Goal: Task Accomplishment & Management: Complete application form

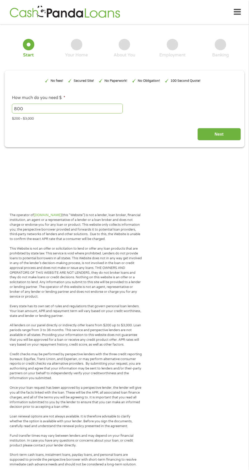
type input "800"
click at [241, 140] on input "Next" at bounding box center [218, 134] width 43 height 12
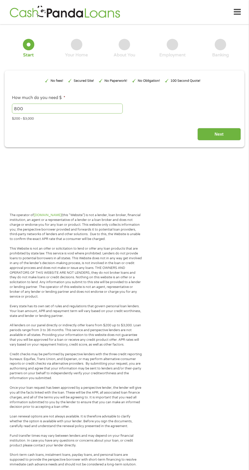
click at [241, 140] on input "Next" at bounding box center [218, 134] width 43 height 12
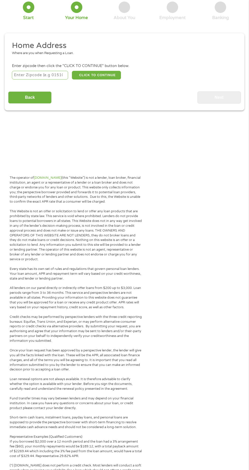
scroll to position [2, 0]
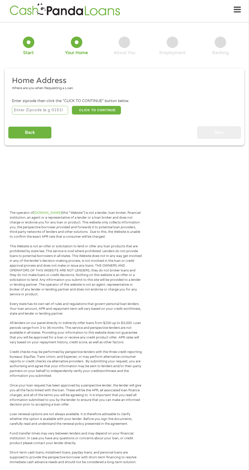
click at [42, 106] on input "number" at bounding box center [40, 110] width 56 height 9
click at [57, 114] on input "number" at bounding box center [40, 110] width 56 height 9
type input "92316"
click at [108, 109] on button "CLICK TO CONTINUE" at bounding box center [96, 110] width 49 height 9
type input "92316"
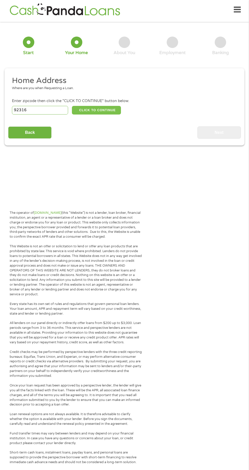
type input "Bloomington"
select select "[US_STATE]"
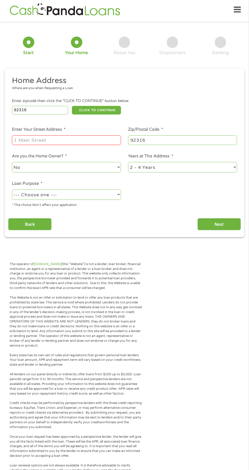
click at [93, 137] on input "Enter Your Street Address *" at bounding box center [66, 140] width 109 height 10
type input "[STREET_ADDRESS]"
click at [104, 193] on select "--- Choose one --- Pay Bills Debt Consolidation Home Improvement Major Purchase…" at bounding box center [66, 194] width 109 height 10
select select "other"
click at [241, 231] on input "Next" at bounding box center [218, 224] width 43 height 12
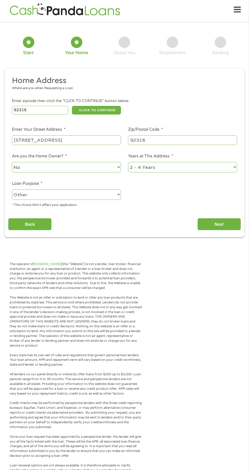
click at [234, 169] on select "1 Year or less 1 - 2 Years 2 - 4 Years Over 4 Years" at bounding box center [182, 167] width 109 height 10
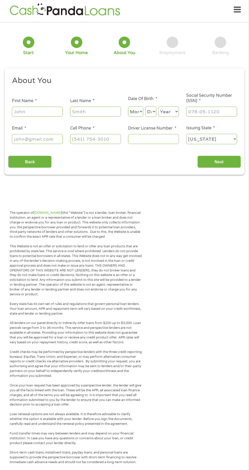
click at [37, 103] on span "*" at bounding box center [36, 100] width 2 height 5
click at [63, 116] on input "First Name *" at bounding box center [37, 112] width 51 height 10
type input "[PERSON_NAME]"
click at [99, 115] on input "Last Name *" at bounding box center [95, 112] width 51 height 10
type input "[PERSON_NAME]"
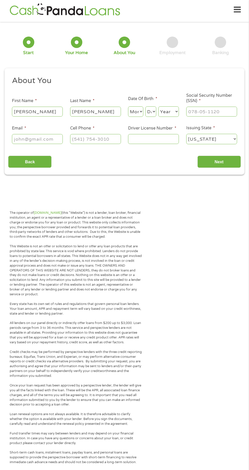
click at [136, 115] on select "Month 1 2 3 4 5 6 7 8 9 10 11 12" at bounding box center [135, 111] width 15 height 10
select select "11"
click at [154, 110] on select "Day 1 2 3 4 5 6 7 8 9 10 11 12 13 14 15 16 17 18 19 20 21 22 23 24 25 26 27 28 …" at bounding box center [150, 111] width 11 height 10
select select "20"
click at [172, 114] on select "Year [DATE] 2006 2005 2004 2003 2002 2001 2000 1999 1998 1997 1996 1995 1994 19…" at bounding box center [168, 111] width 21 height 10
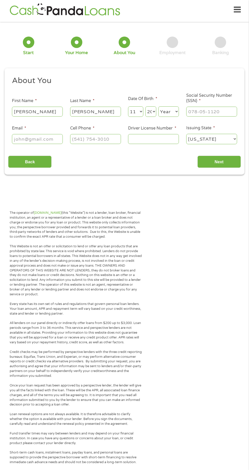
select select "1993"
click at [46, 140] on input "Email *" at bounding box center [37, 139] width 51 height 10
type input "[EMAIL_ADDRESS][DOMAIN_NAME]"
click at [104, 135] on input "Cell Phone *" at bounding box center [95, 139] width 51 height 10
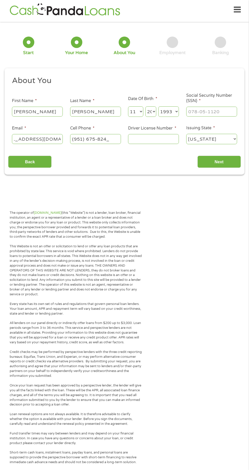
type input "[PHONE_NUMBER]"
click at [164, 142] on input "Driver License Number *" at bounding box center [153, 139] width 51 height 10
type input "Y"
click at [217, 110] on input "Social Security Number (SSN) *" at bounding box center [211, 112] width 51 height 10
type input "603-70-1131"
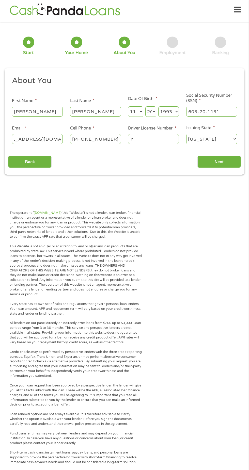
click at [146, 141] on input "Y" at bounding box center [153, 139] width 51 height 10
type input "Y5346720"
click at [241, 168] on input "Next" at bounding box center [218, 162] width 43 height 12
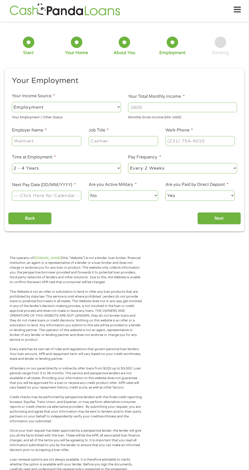
click at [105, 112] on select "--- Choose one --- Employment [DEMOGRAPHIC_DATA] Benefits" at bounding box center [66, 107] width 109 height 10
select select "selfEmployed"
click at [184, 106] on input "Your Total Monthly Income *" at bounding box center [182, 108] width 109 height 10
type input "2000"
click at [59, 145] on input "Employer Name *" at bounding box center [46, 141] width 69 height 10
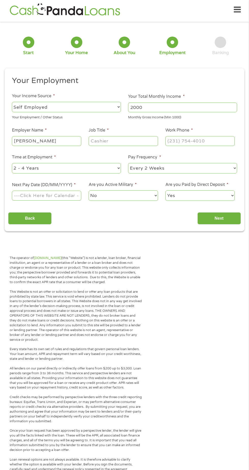
type input "[PERSON_NAME]"
click at [127, 138] on input "Job Title *" at bounding box center [123, 141] width 69 height 10
type input "f"
type input "freelancer"
click at [213, 140] on input "Work Phone *" at bounding box center [199, 141] width 69 height 10
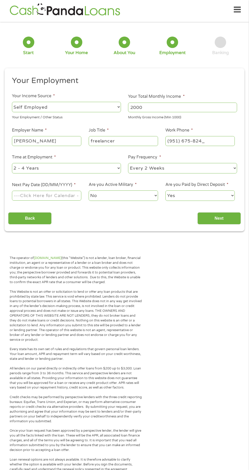
type input "[PHONE_NUMBER]"
click at [59, 197] on input "Next Pay Date (DD/MM/YYYY) *" at bounding box center [46, 196] width 69 height 10
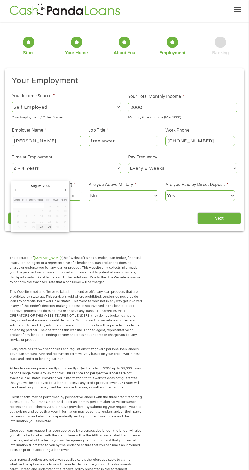
click at [75, 190] on select "2025" at bounding box center [58, 187] width 33 height 6
type input "[DATE]"
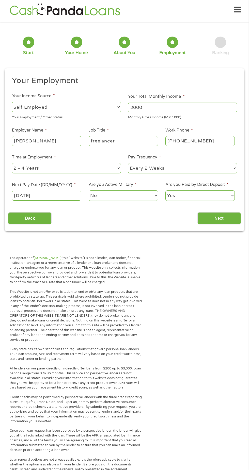
click at [223, 220] on input "Next" at bounding box center [218, 218] width 43 height 12
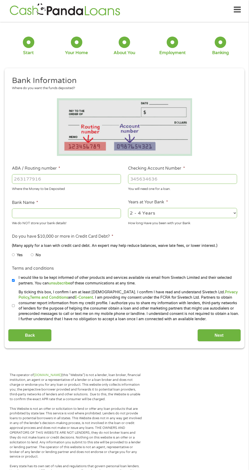
click at [66, 180] on input "ABA / Routing number *" at bounding box center [66, 179] width 109 height 10
type input "103100195"
type input "CENTRAL NATIONAL BANK TRUST"
type input "103100195"
click at [170, 183] on input "Checking Account Number *" at bounding box center [182, 179] width 109 height 10
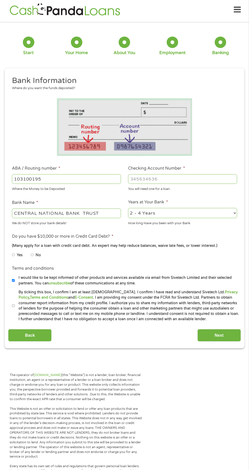
type input "[CREDIT_CARD_NUMBER]"
click at [84, 212] on input "CENTRAL NATIONAL BANK TRUST" at bounding box center [66, 213] width 109 height 10
click at [230, 214] on select "2 - 4 Years 6 - 12 Months 1 - 2 Years Over 4 Years" at bounding box center [182, 213] width 109 height 10
select select "24months"
click at [32, 255] on input "No" at bounding box center [32, 255] width 3 height 8
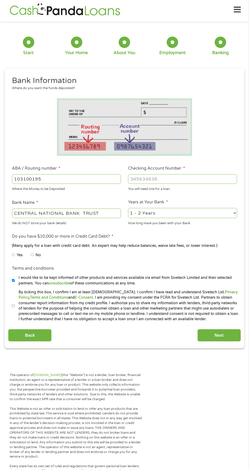
radio input "true"
click at [15, 310] on input "By ticking this box, I confirm I am at least [DEMOGRAPHIC_DATA]. I confirm I ha…" at bounding box center [13, 306] width 3 height 8
checkbox input "true"
click at [241, 342] on input "Next" at bounding box center [218, 335] width 43 height 12
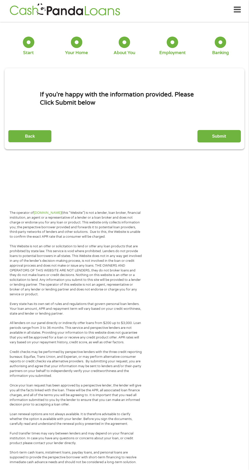
click at [221, 138] on input "Submit" at bounding box center [218, 136] width 43 height 12
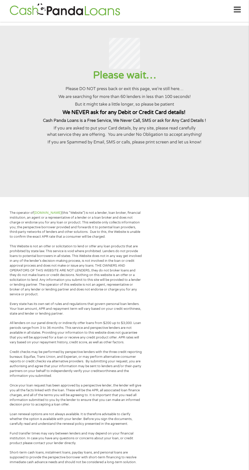
scroll to position [0, 0]
